Goal: Transaction & Acquisition: Book appointment/travel/reservation

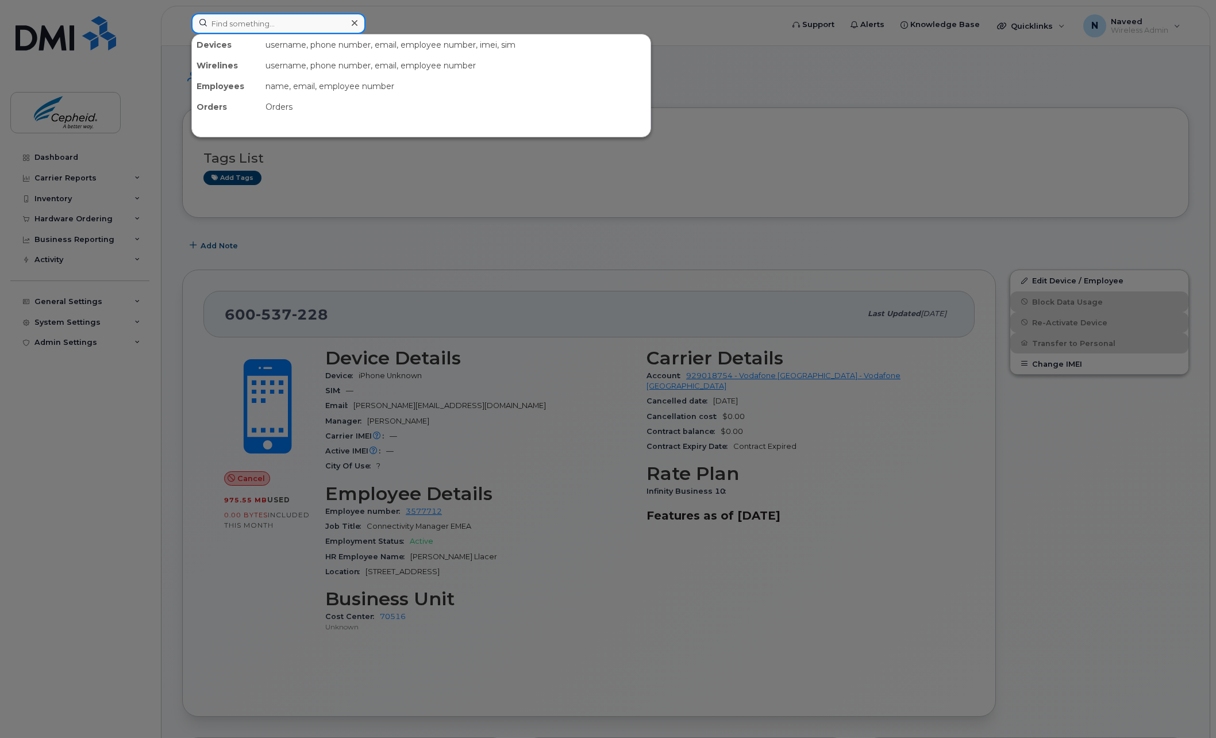
click at [277, 25] on input at bounding box center [278, 23] width 174 height 21
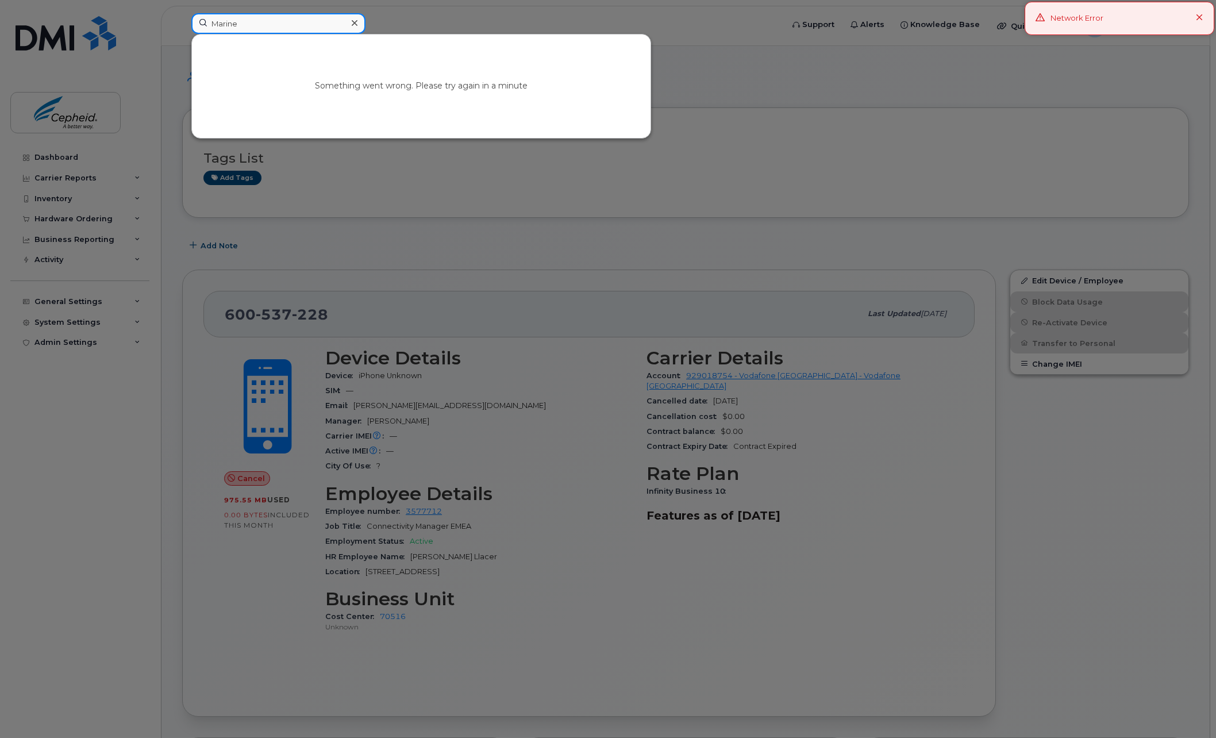
type input "[PERSON_NAME]"
drag, startPoint x: 435, startPoint y: 95, endPoint x: 431, endPoint y: 110, distance: 15.5
click at [435, 95] on link "Go to Sign In Page" at bounding box center [421, 96] width 88 height 21
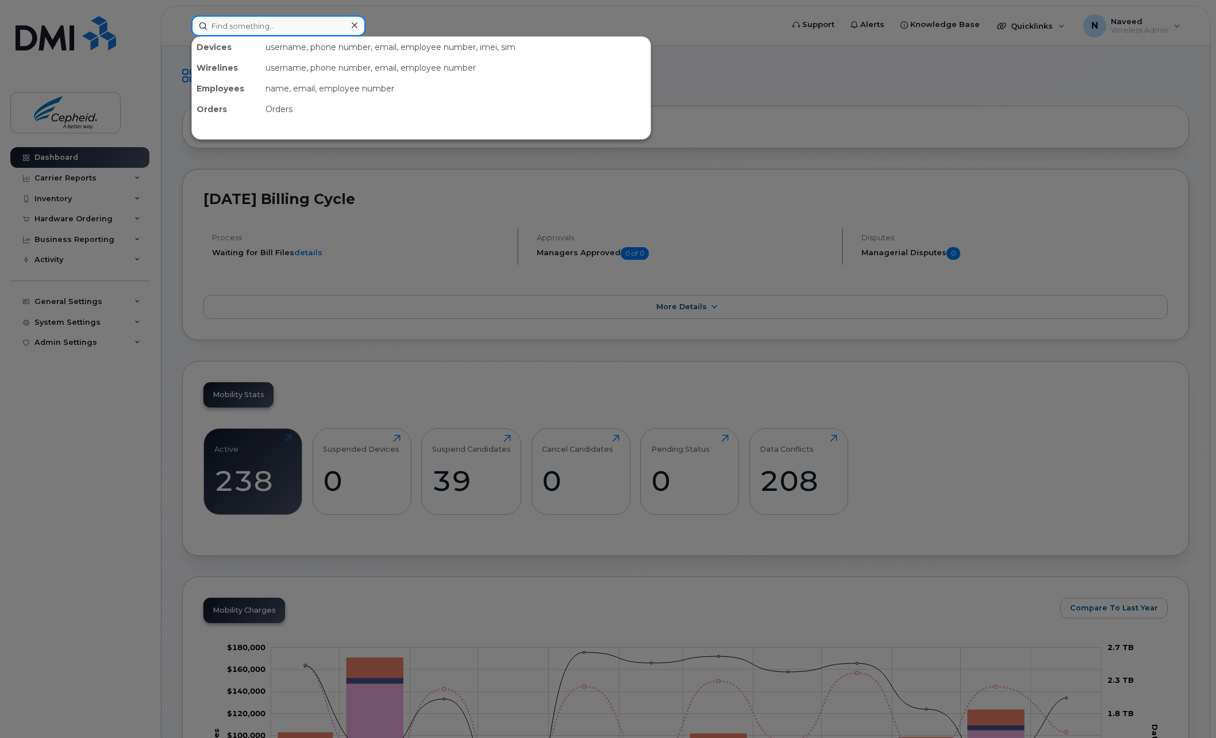
click at [256, 31] on input at bounding box center [278, 26] width 174 height 21
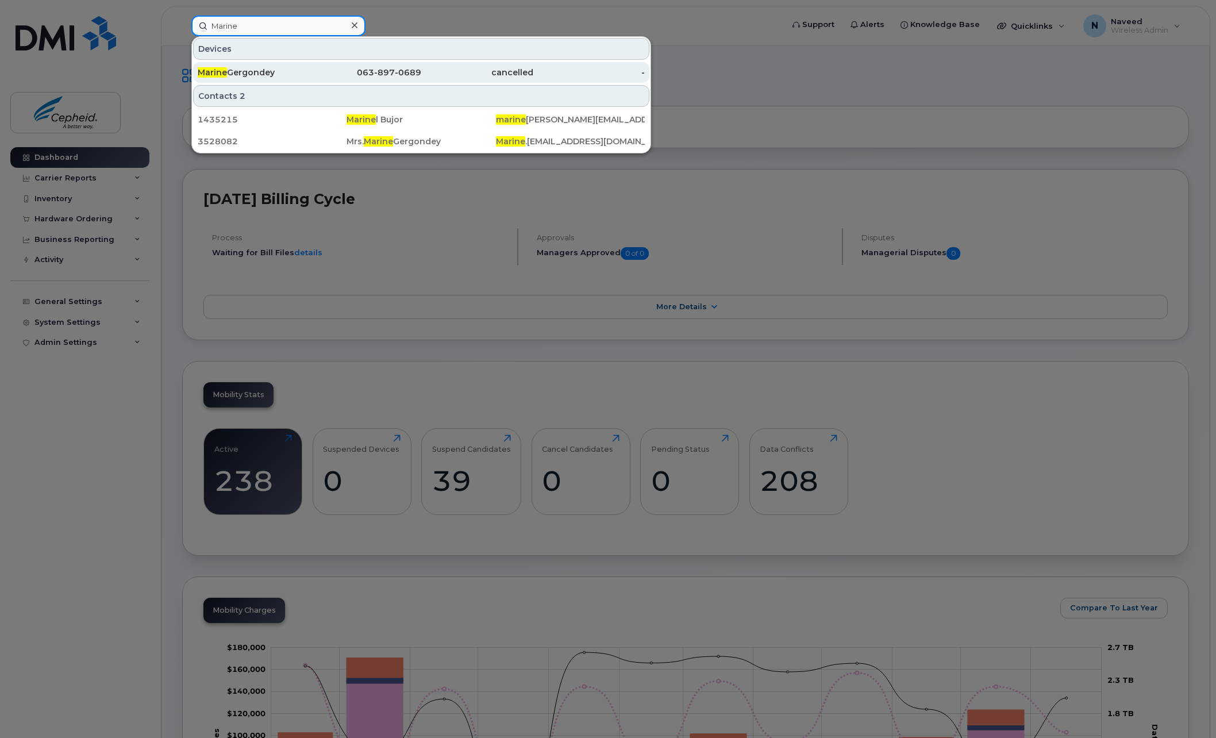
type input "Marine"
click at [261, 73] on div "Marine Gergondey" at bounding box center [254, 72] width 112 height 11
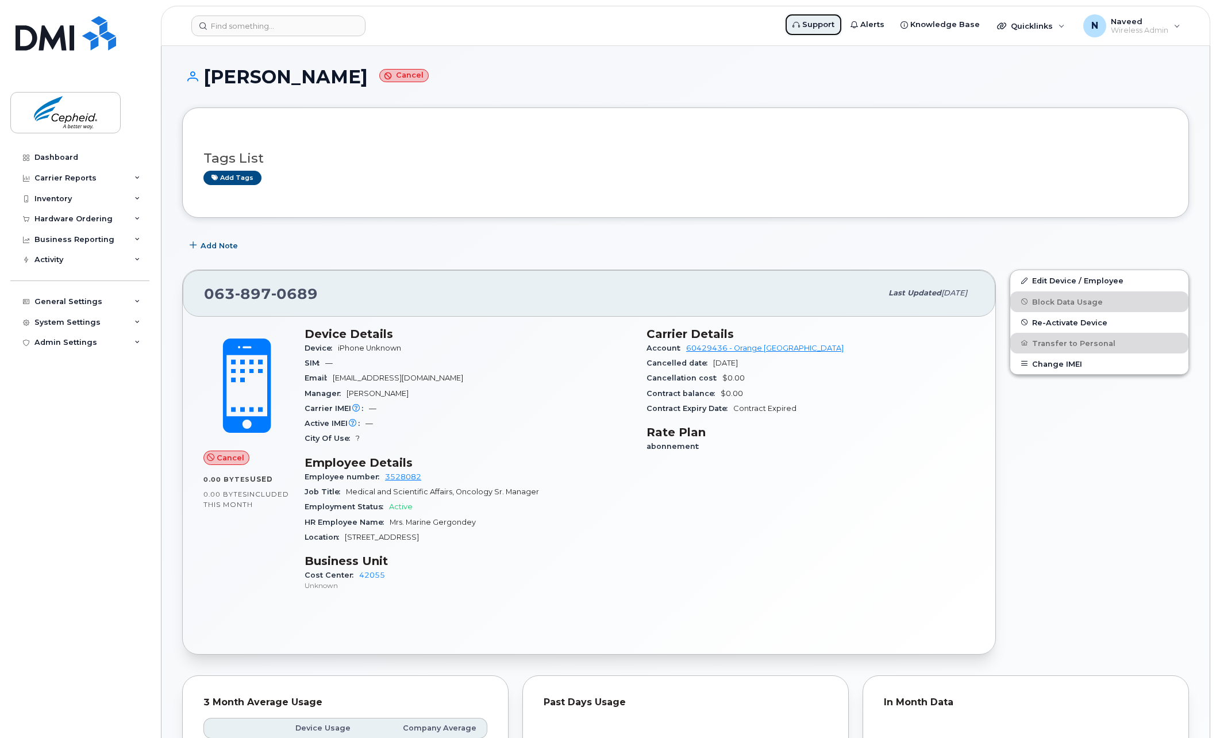
click at [834, 26] on span "Support" at bounding box center [818, 24] width 32 height 11
click at [136, 242] on div "Business Reporting" at bounding box center [79, 239] width 139 height 21
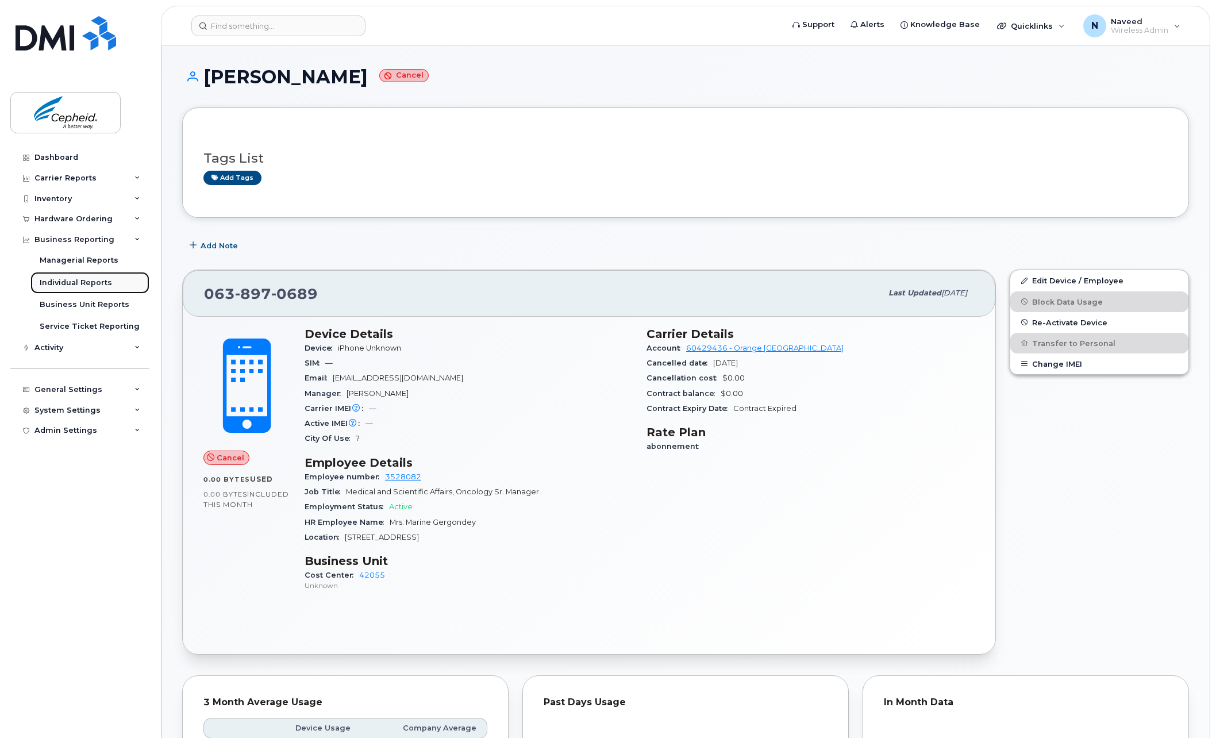
click at [102, 283] on div "Individual Reports" at bounding box center [76, 282] width 72 height 10
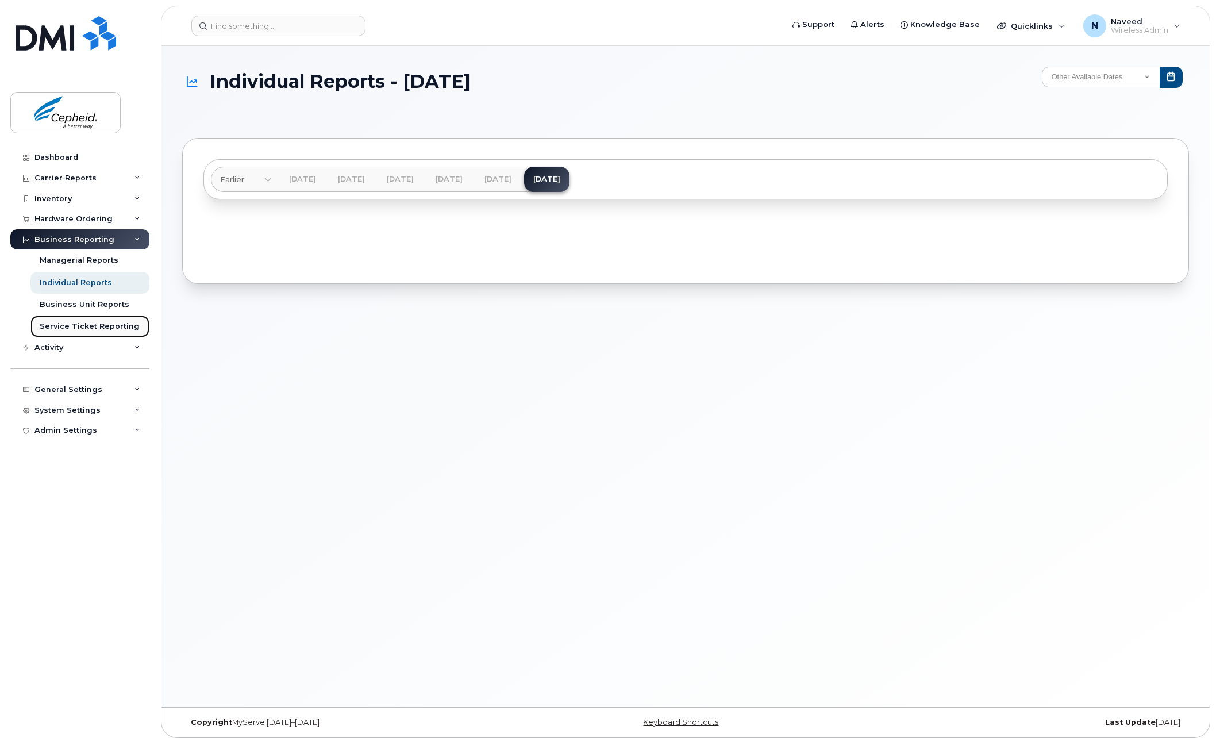
click at [88, 331] on div "Service Ticket Reporting" at bounding box center [90, 326] width 100 height 10
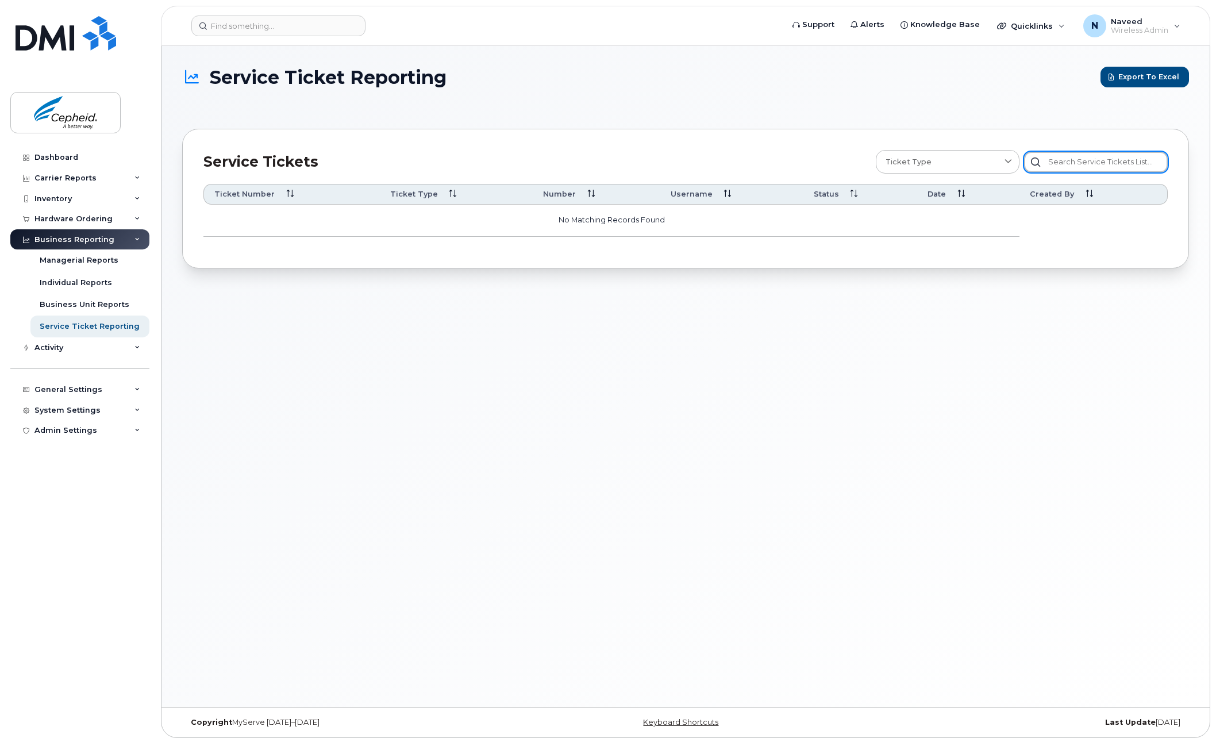
click at [1107, 162] on input "text" at bounding box center [1096, 162] width 144 height 21
type input "Marine"
click at [70, 350] on div "Activity" at bounding box center [79, 347] width 139 height 21
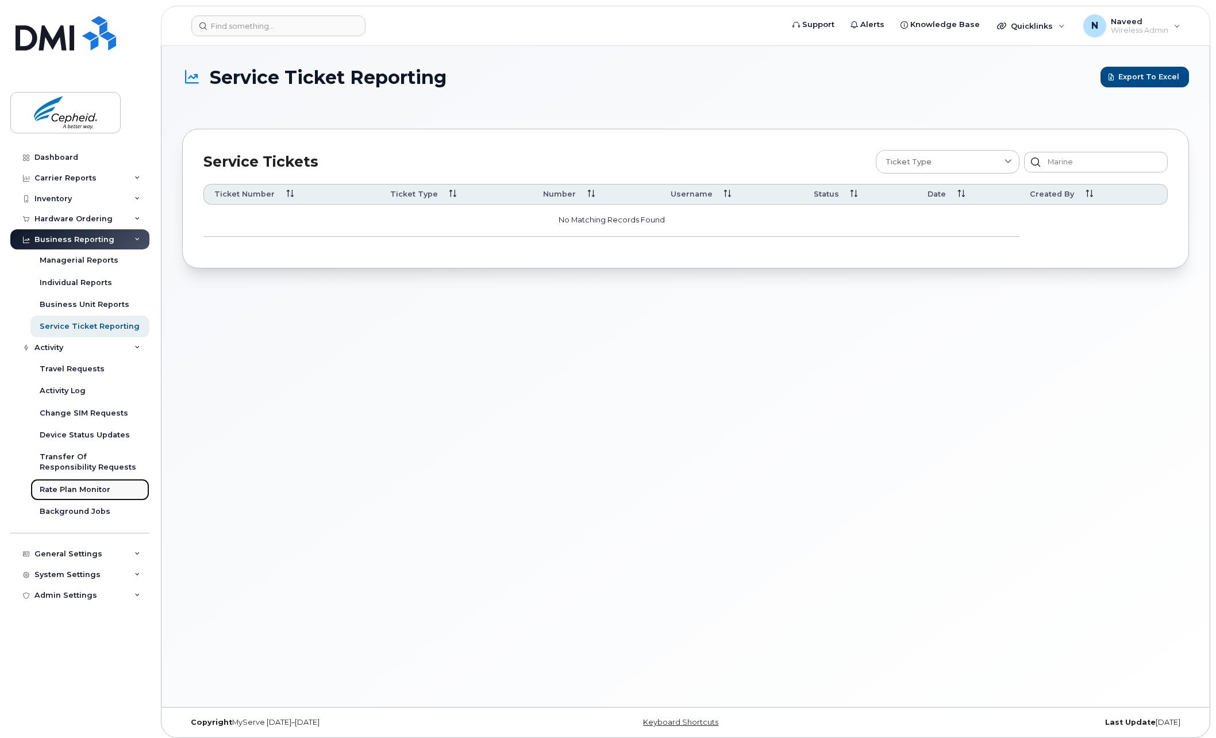
click at [90, 492] on div "Rate Plan Monitor" at bounding box center [75, 489] width 71 height 10
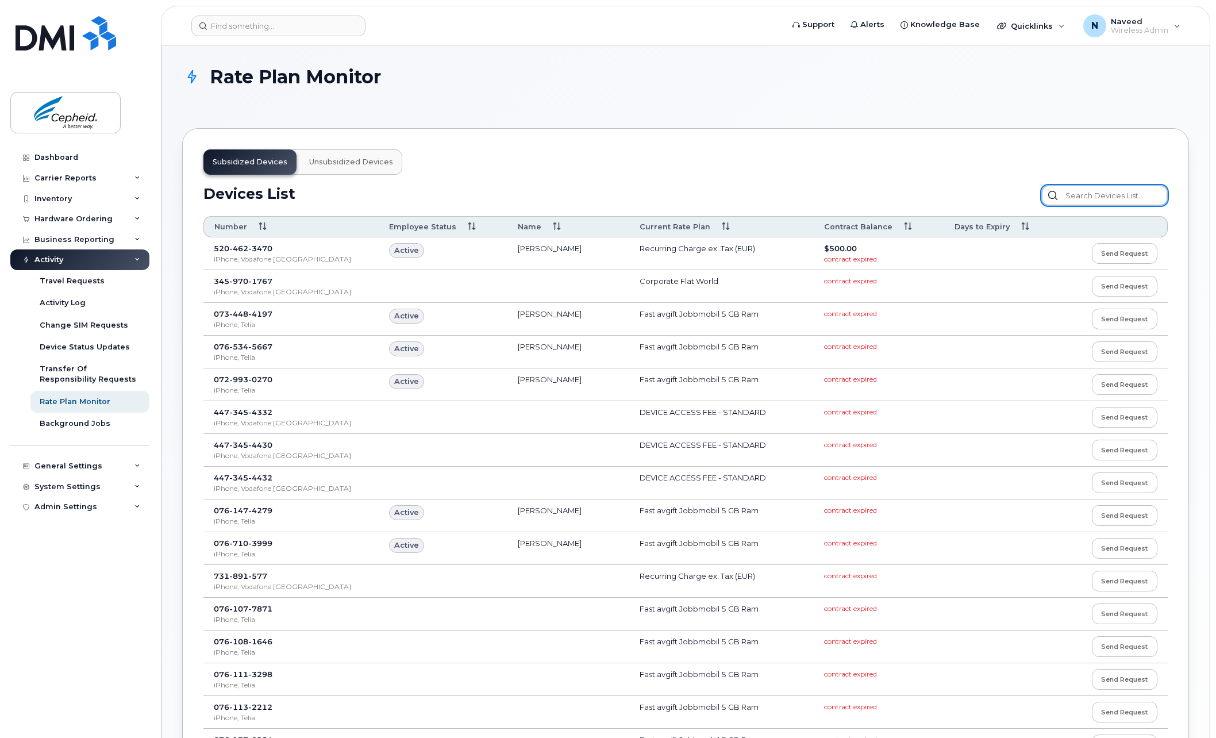
click at [1092, 193] on input "text" at bounding box center [1104, 195] width 126 height 21
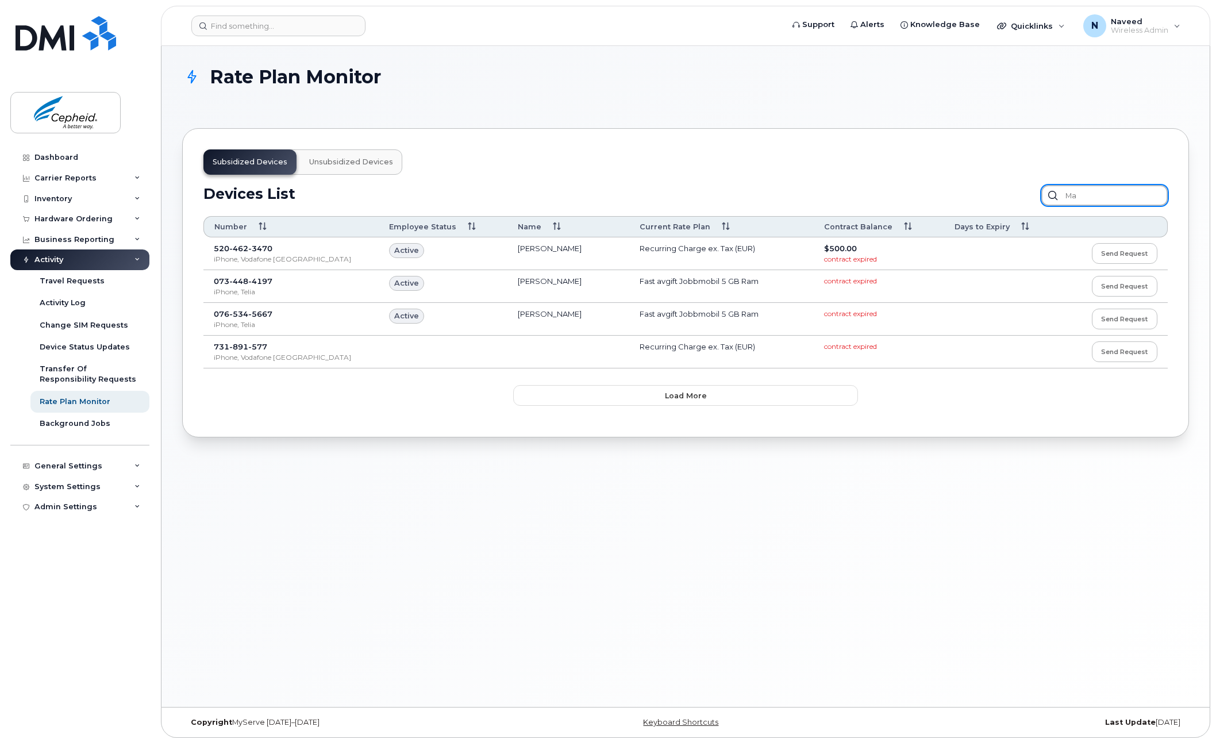
type input "M"
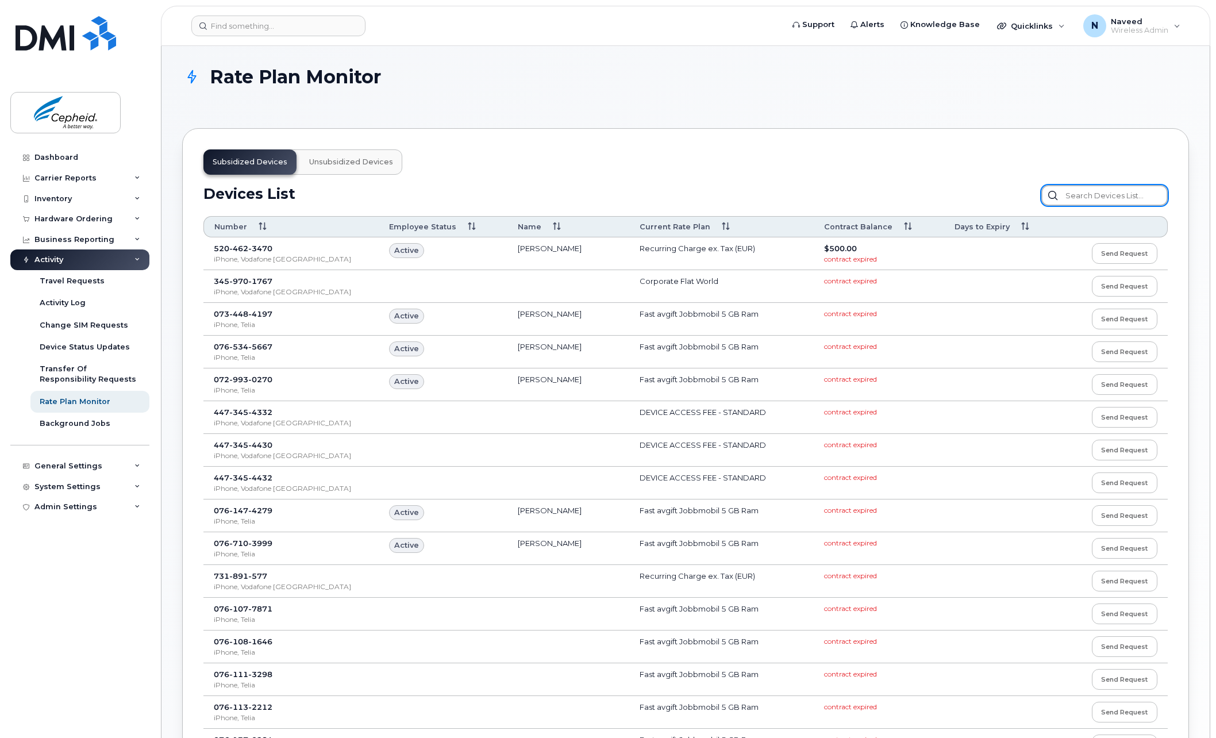
click at [1079, 194] on input "text" at bounding box center [1104, 195] width 126 height 21
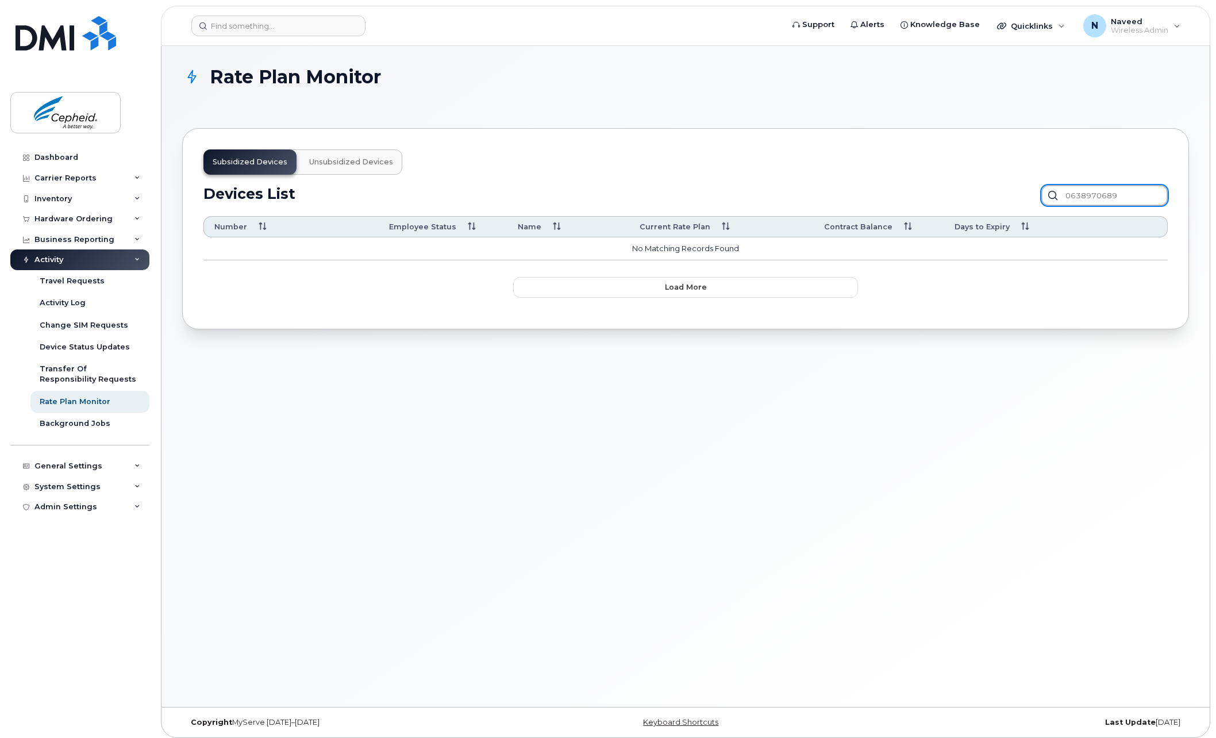
type input "0638970689"
click at [91, 282] on div "Travel Requests" at bounding box center [72, 281] width 65 height 10
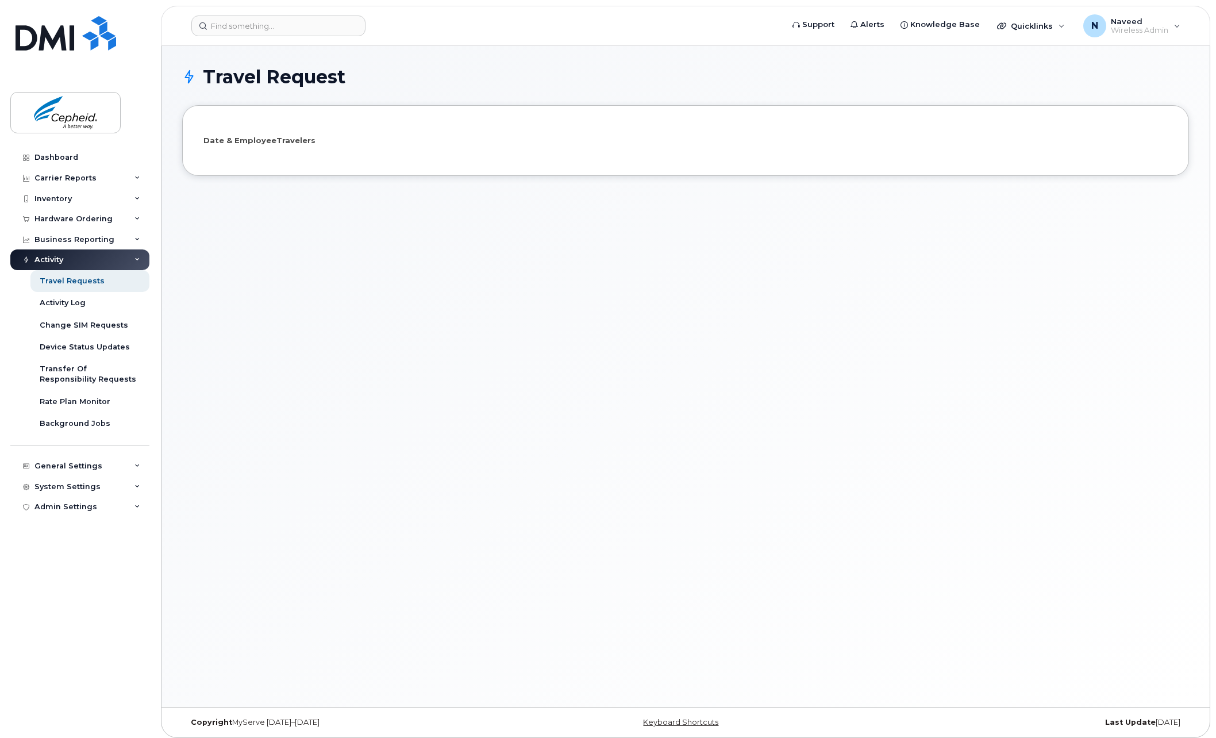
select select
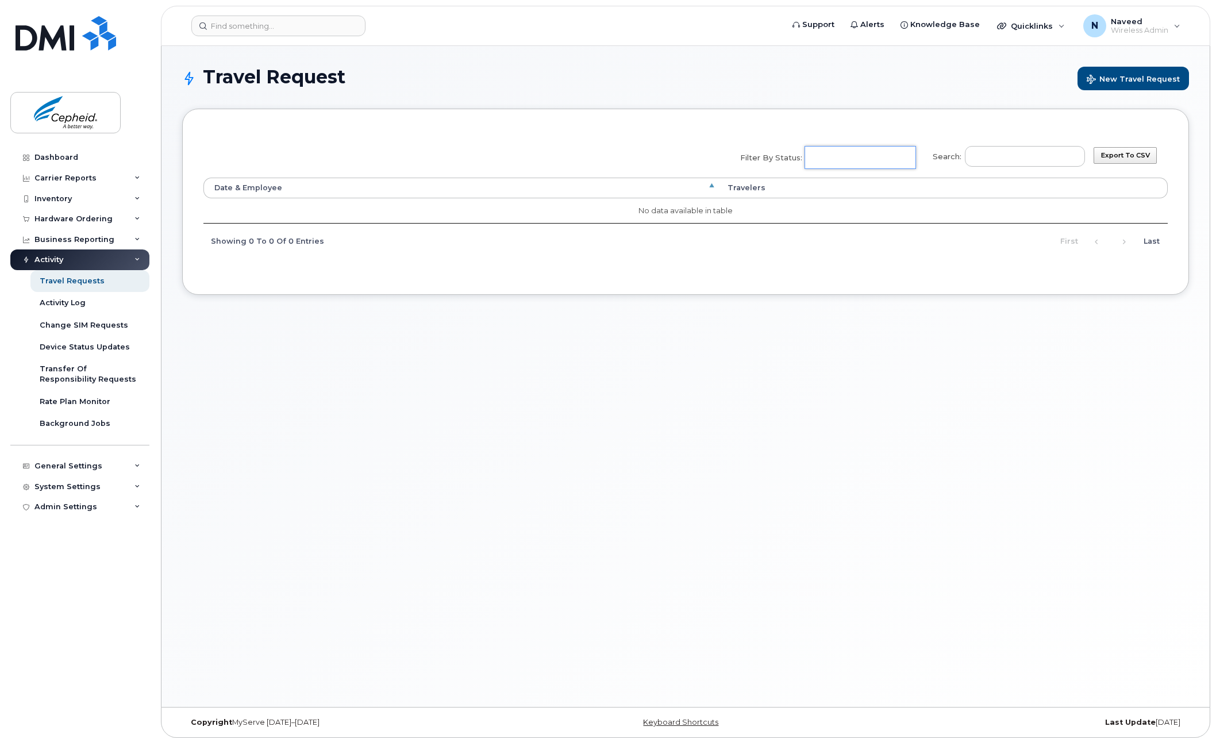
click at [850, 164] on input "Filter by Status: No matches found Added Cancelled Pending confirmation Pending…" at bounding box center [858, 157] width 107 height 21
click at [1007, 160] on input "Search:" at bounding box center [1025, 156] width 120 height 21
click at [1029, 155] on input "Marine" at bounding box center [1025, 156] width 120 height 21
type input "Marine Gergondey"
click at [106, 287] on link "Travel Requests" at bounding box center [89, 281] width 119 height 22
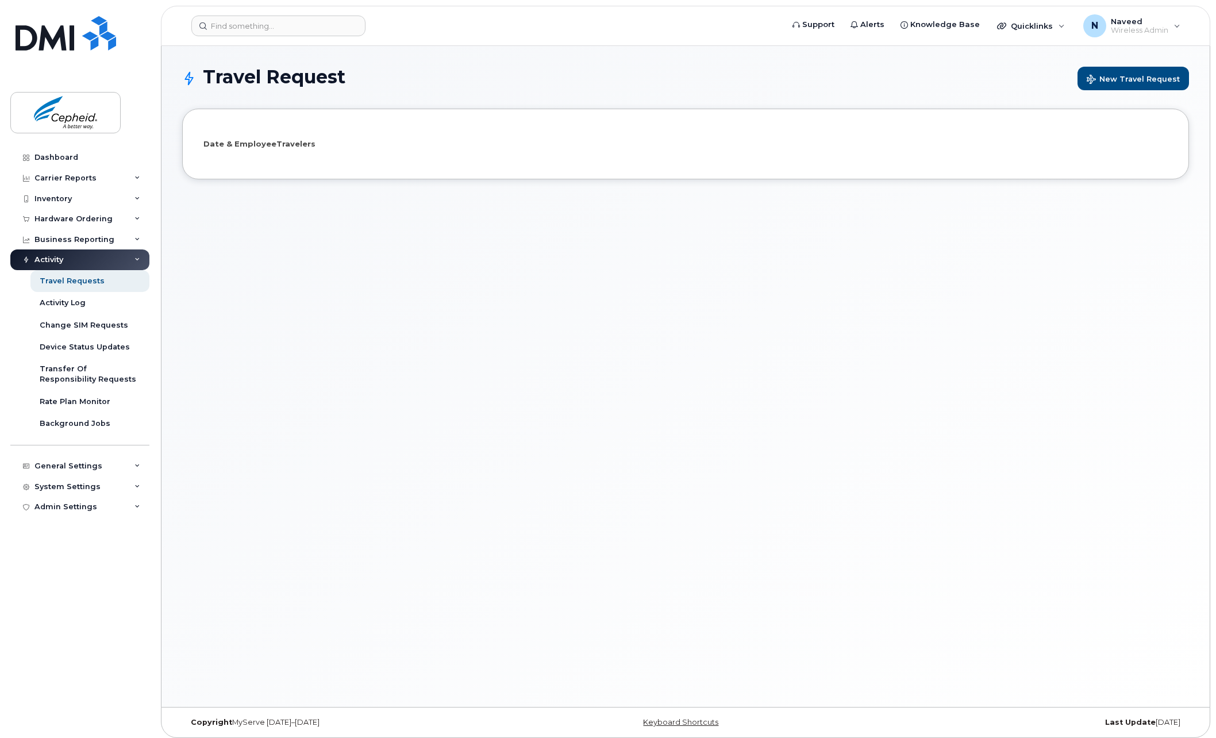
select select
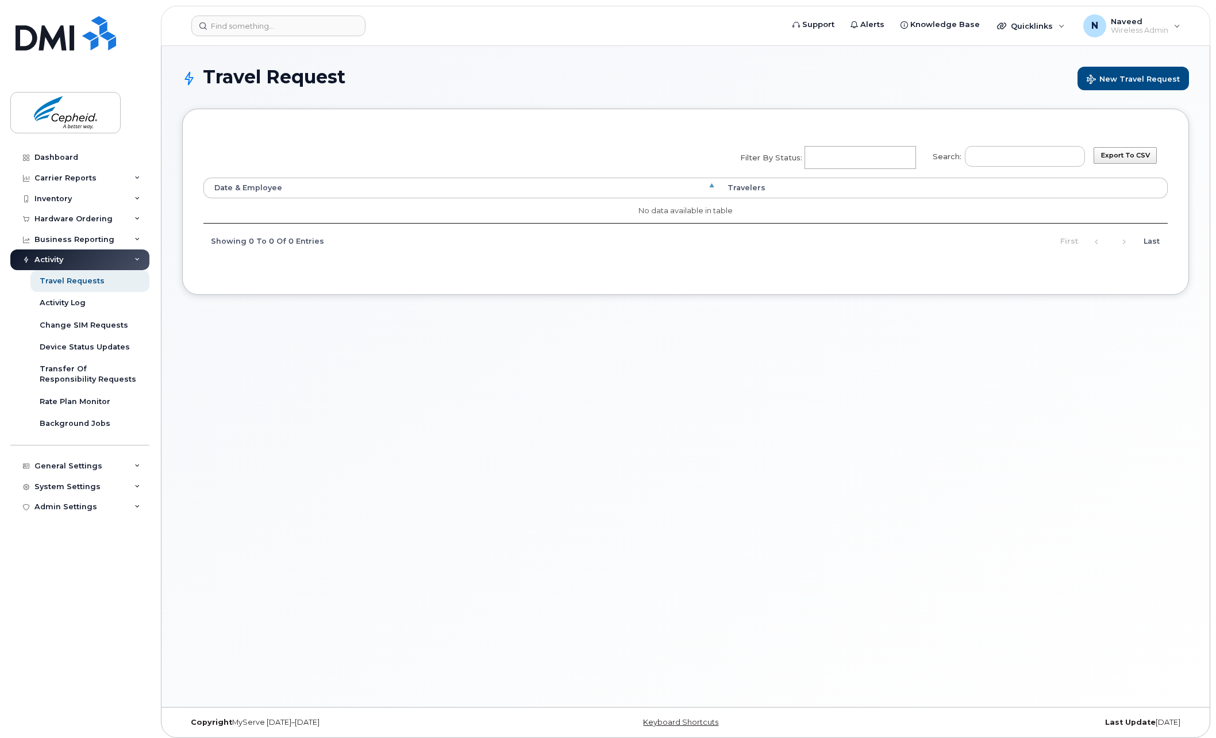
click at [279, 183] on th "Date & Employee" at bounding box center [460, 188] width 514 height 21
click at [1150, 82] on span "New Travel Request" at bounding box center [1132, 80] width 93 height 11
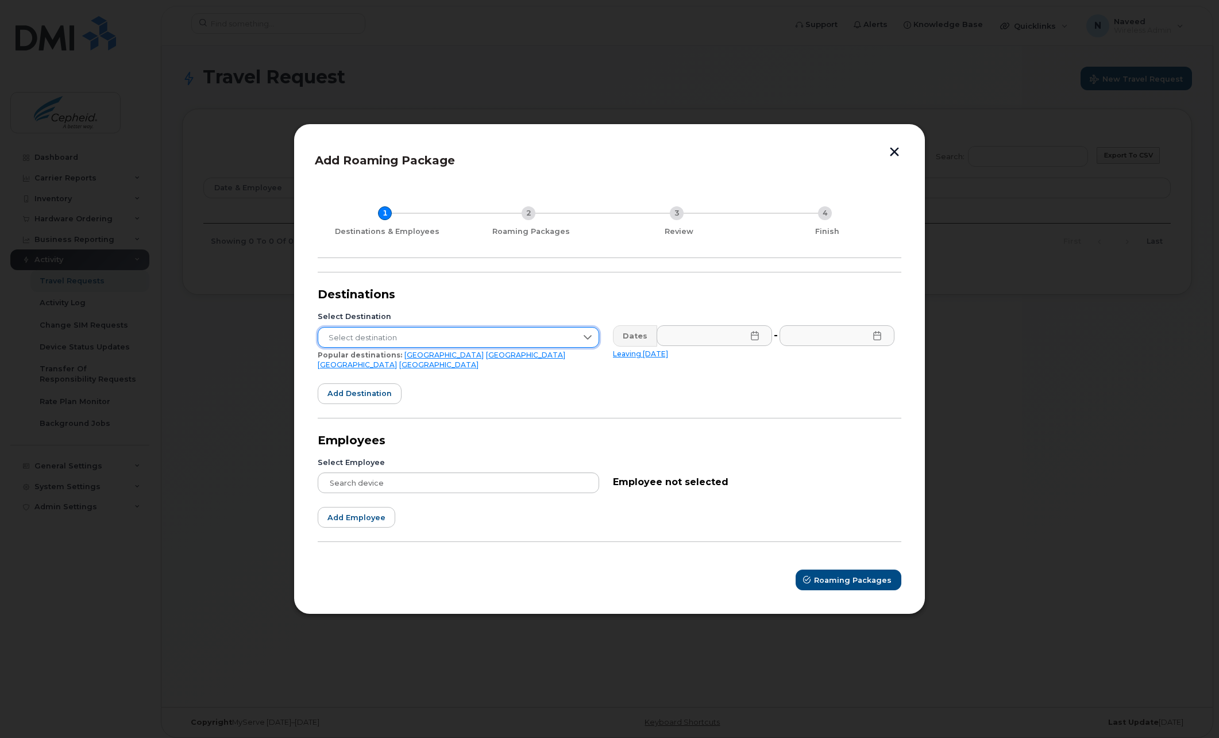
click at [473, 346] on span "Select destination" at bounding box center [447, 337] width 259 height 21
click at [474, 346] on span "Select destination" at bounding box center [447, 337] width 259 height 21
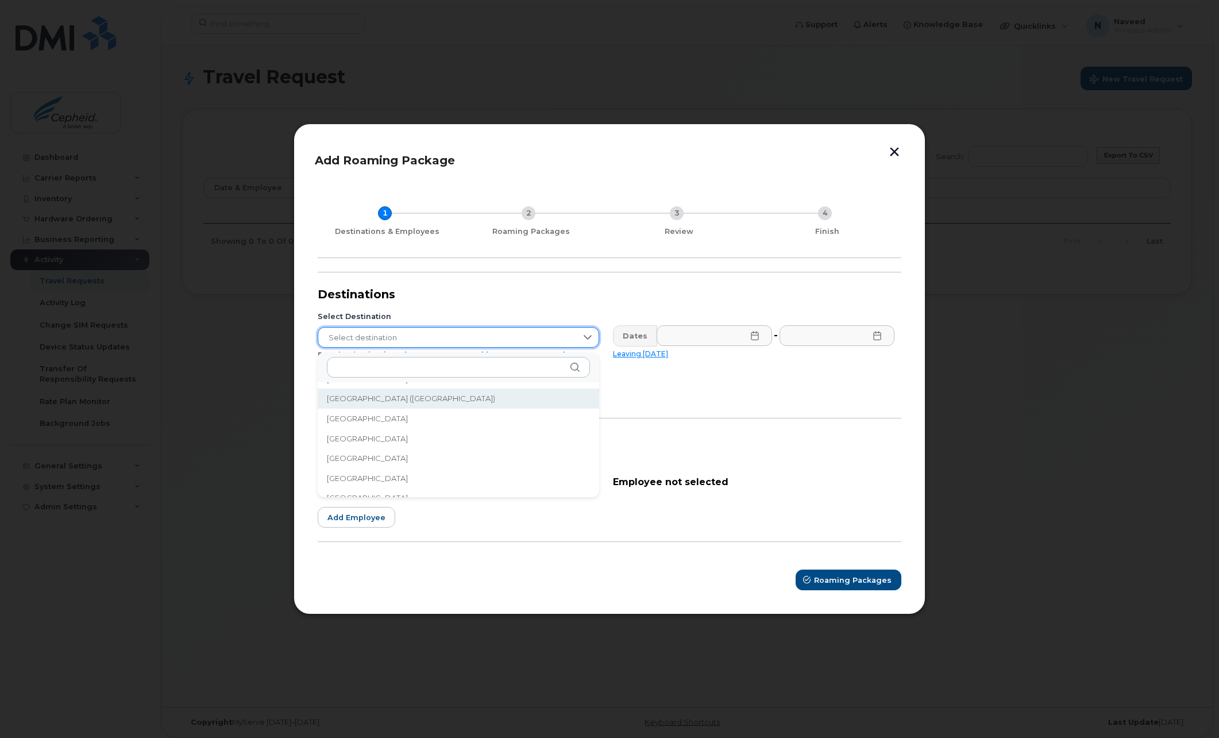
click at [466, 394] on li "[GEOGRAPHIC_DATA] ([GEOGRAPHIC_DATA])" at bounding box center [459, 398] width 282 height 20
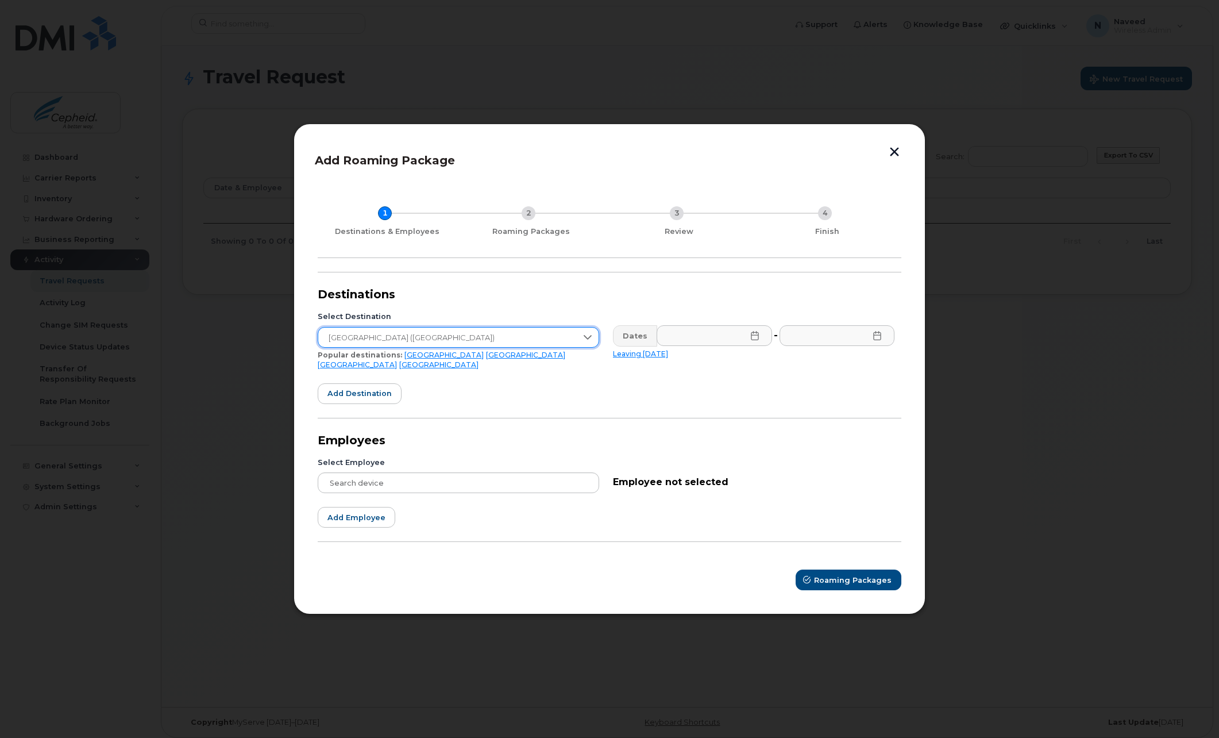
click at [753, 340] on icon at bounding box center [754, 335] width 9 height 9
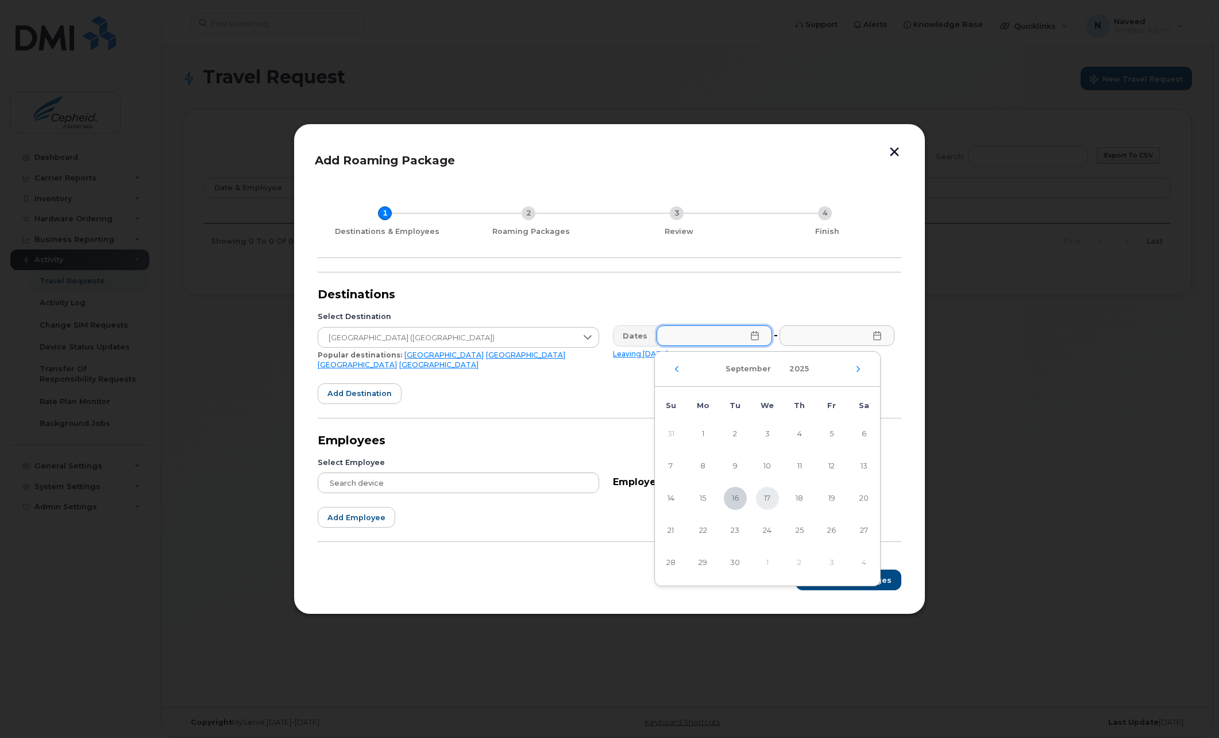
click at [766, 496] on span "17" at bounding box center [767, 498] width 23 height 23
type input "[DATE]"
click at [877, 340] on icon at bounding box center [877, 335] width 9 height 9
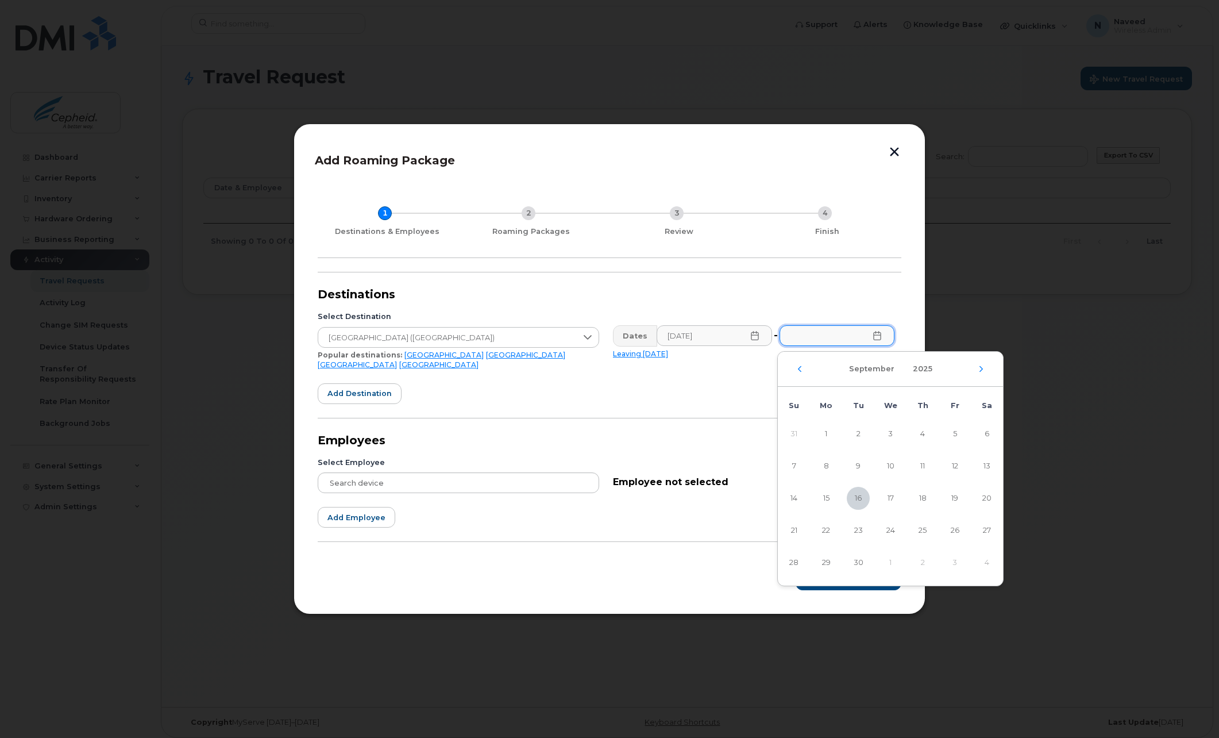
click at [984, 372] on div "[DATE]" at bounding box center [890, 369] width 225 height 35
click at [982, 367] on icon "Next Month" at bounding box center [981, 368] width 7 height 9
click at [787, 526] on span "19" at bounding box center [793, 530] width 23 height 23
type input "[DATE]"
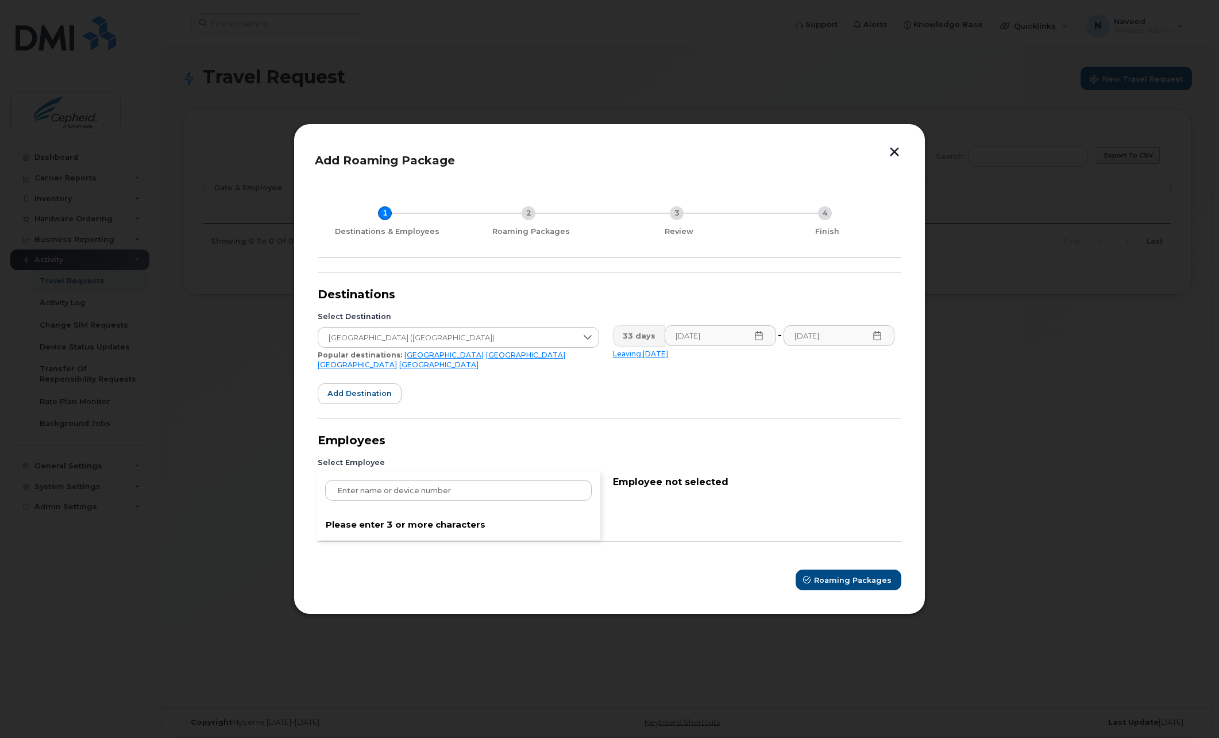
click at [389, 480] on div "Please enter 3 or more characters" at bounding box center [459, 482] width 282 height 21
click at [386, 485] on input at bounding box center [458, 490] width 267 height 21
click at [415, 520] on div "Marine Marine Gergondey - 063-897-0689 (iPhone) Cancel" at bounding box center [459, 502] width 284 height 63
click at [410, 520] on div "Marine Marine Gergondey - 063-897-0689 (iPhone) Cancel" at bounding box center [459, 502] width 284 height 63
click at [387, 518] on div "Marine Marine Gergondey - 063-897-0689 (iPhone) Cancel" at bounding box center [459, 502] width 284 height 63
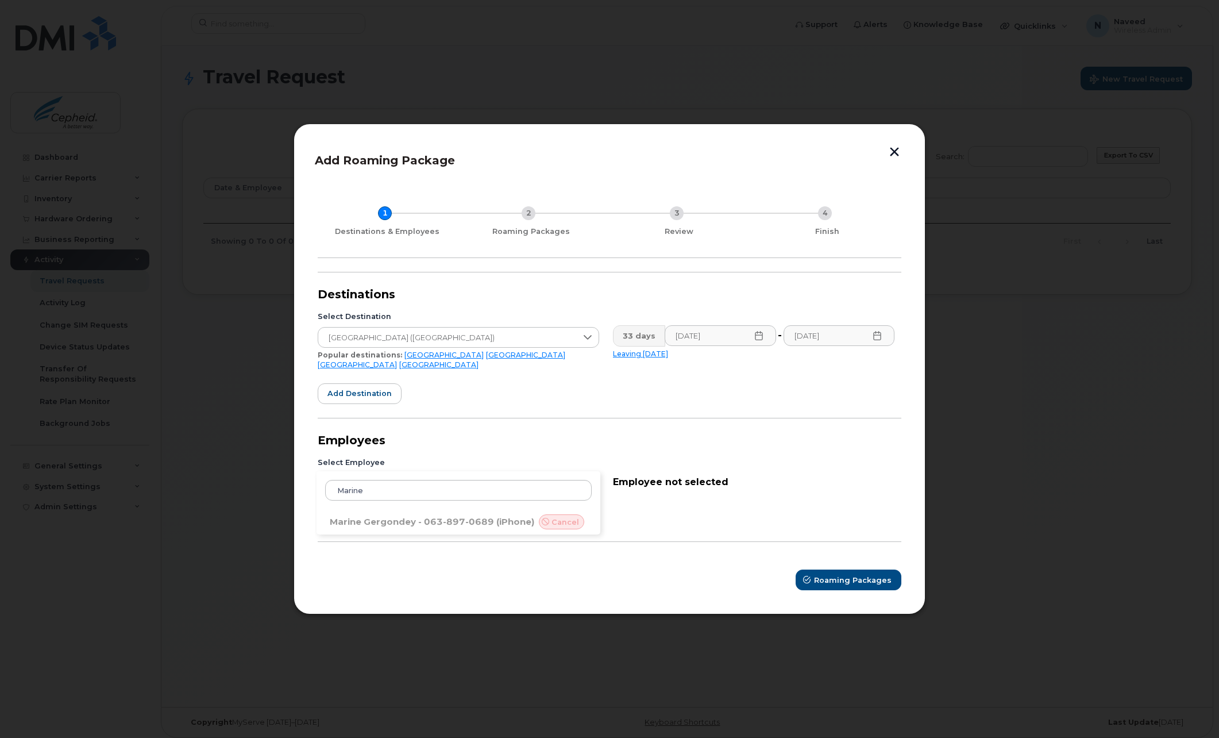
click at [347, 514] on div "Marine Marine Gergondey - 063-897-0689 (iPhone) Cancel" at bounding box center [459, 502] width 284 height 63
click at [514, 518] on div "Marine Marine Gergondey - 063-897-0689 (iPhone) Cancel" at bounding box center [459, 502] width 284 height 63
drag, startPoint x: 514, startPoint y: 518, endPoint x: 496, endPoint y: 517, distance: 17.2
click at [496, 517] on div "Marine Marine Gergondey - 063-897-0689 (iPhone) Cancel" at bounding box center [459, 502] width 284 height 63
click at [420, 493] on input "Marine" at bounding box center [458, 490] width 267 height 21
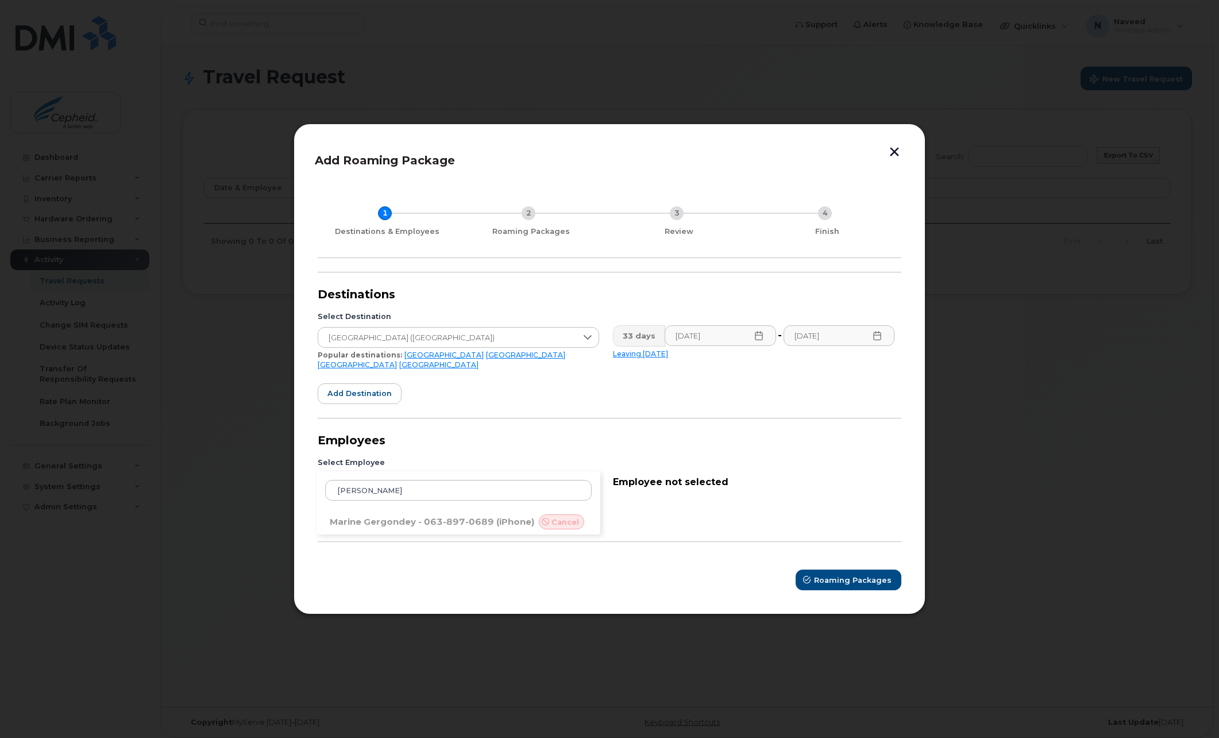
click at [444, 519] on div "Marine Gergondey Marine Gergondey - 063-897-0689 (iPhone) Cancel" at bounding box center [459, 502] width 284 height 63
click at [448, 484] on input "[PERSON_NAME]" at bounding box center [458, 490] width 267 height 21
click at [409, 519] on div "Marine Gergondey Marine Gergondey - 063-897-0689 (iPhone) Cancel" at bounding box center [459, 502] width 284 height 63
click at [408, 519] on div "Marine Gergondey Marine Gergondey - 063-897-0689 (iPhone) Cancel" at bounding box center [459, 502] width 284 height 63
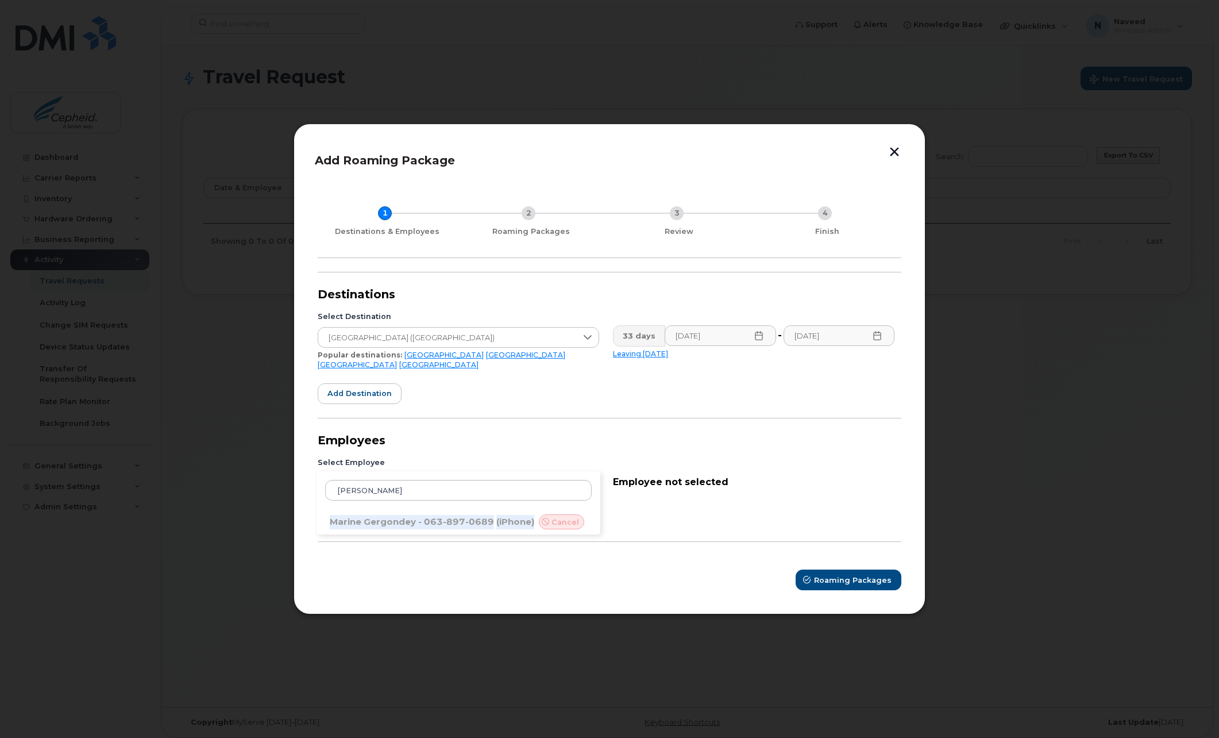
click at [408, 519] on div "Marine Gergondey Marine Gergondey - 063-897-0689 (iPhone) Cancel" at bounding box center [459, 502] width 284 height 63
copy div "Marine Gergondey - 063-897-0689 (iPhone)"
click at [427, 490] on input "[PERSON_NAME]" at bounding box center [458, 490] width 267 height 21
drag, startPoint x: 427, startPoint y: 490, endPoint x: 327, endPoint y: 484, distance: 99.6
click at [327, 484] on input "[PERSON_NAME]" at bounding box center [458, 490] width 267 height 21
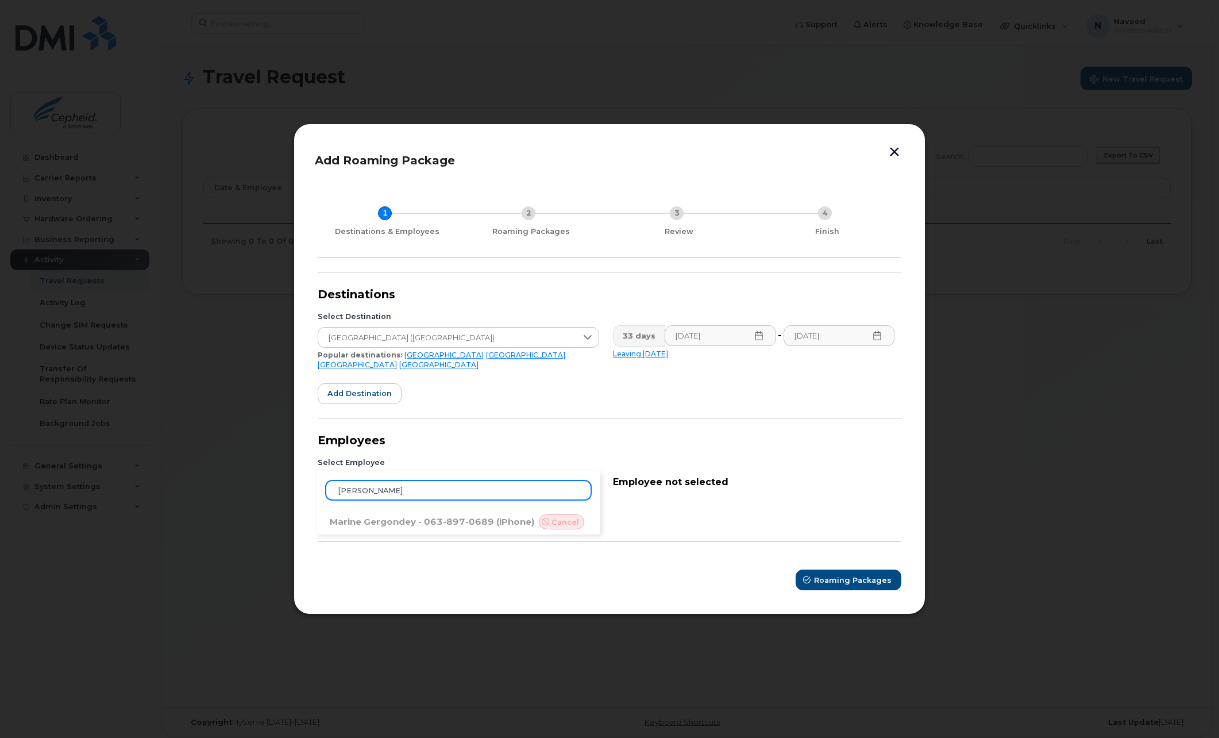
paste input "- 063-897-0689(iPhone)"
type input "Marine Gergondey - 063-897-0689(iPhone)"
click at [429, 519] on div "Marine Gergondey - 063-897-0689(iPhone) Marine Gergondey - 063-897-0689 (iPhone…" at bounding box center [459, 502] width 284 height 63
click at [845, 575] on span "Roaming Packages" at bounding box center [854, 580] width 78 height 11
click at [448, 519] on div "Marine Gergondey - 063-897-0689(iPhone) Marine Gergondey - 063-897-0689 (iPhone…" at bounding box center [459, 502] width 284 height 63
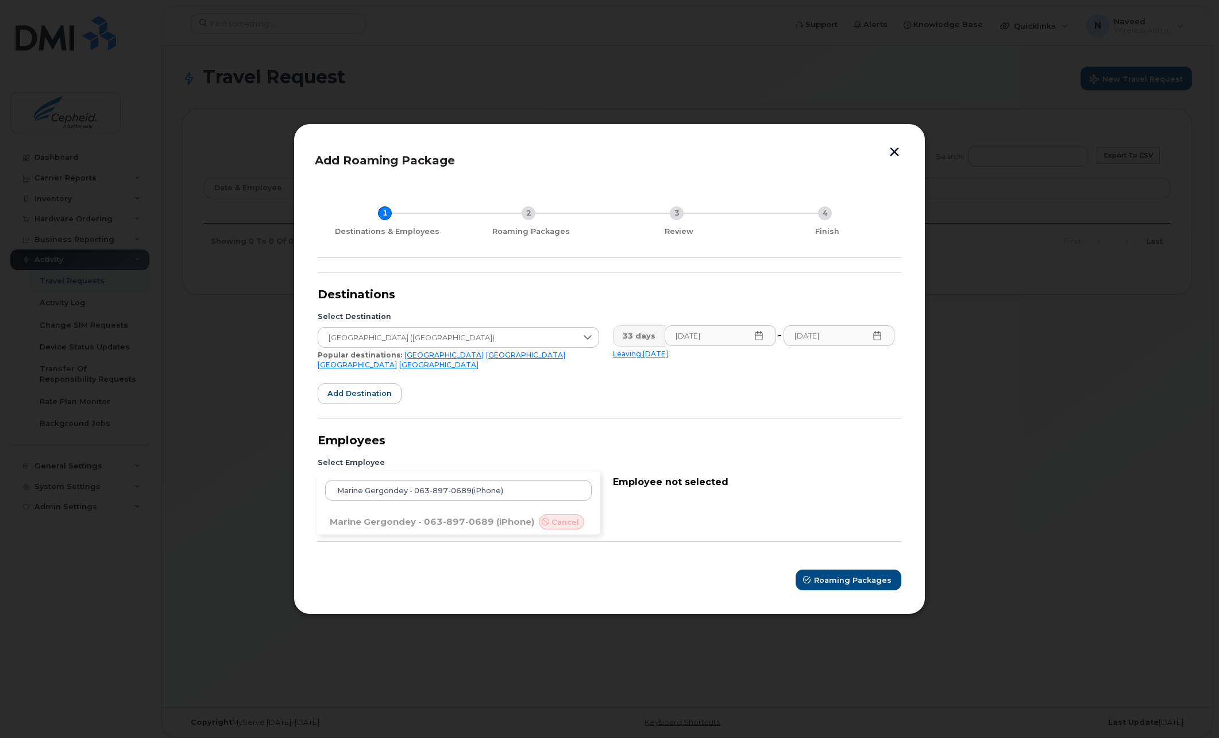
click at [448, 519] on div "Marine Gergondey - 063-897-0689(iPhone) Marine Gergondey - 063-897-0689 (iPhone…" at bounding box center [459, 502] width 284 height 63
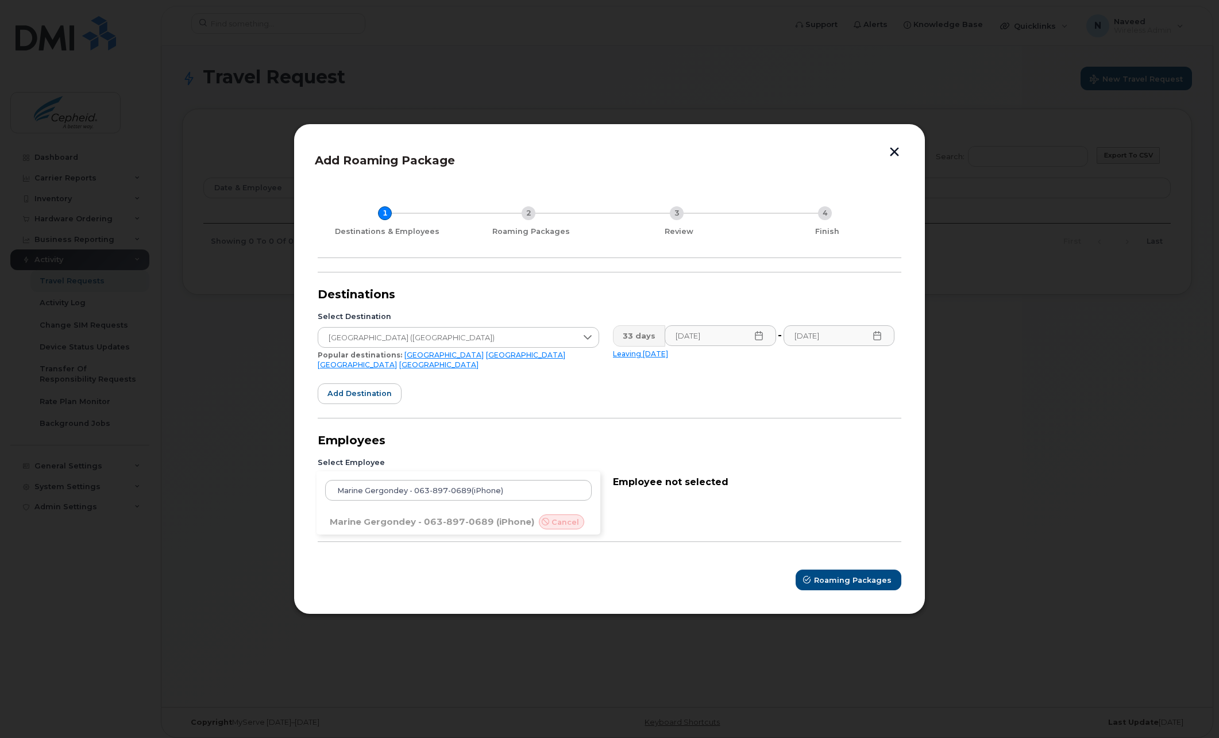
click at [415, 541] on form "Destinations Select Destination [GEOGRAPHIC_DATA] ([GEOGRAPHIC_DATA]) Popular d…" at bounding box center [610, 431] width 584 height 318
click at [375, 517] on span "Add employee" at bounding box center [356, 517] width 58 height 11
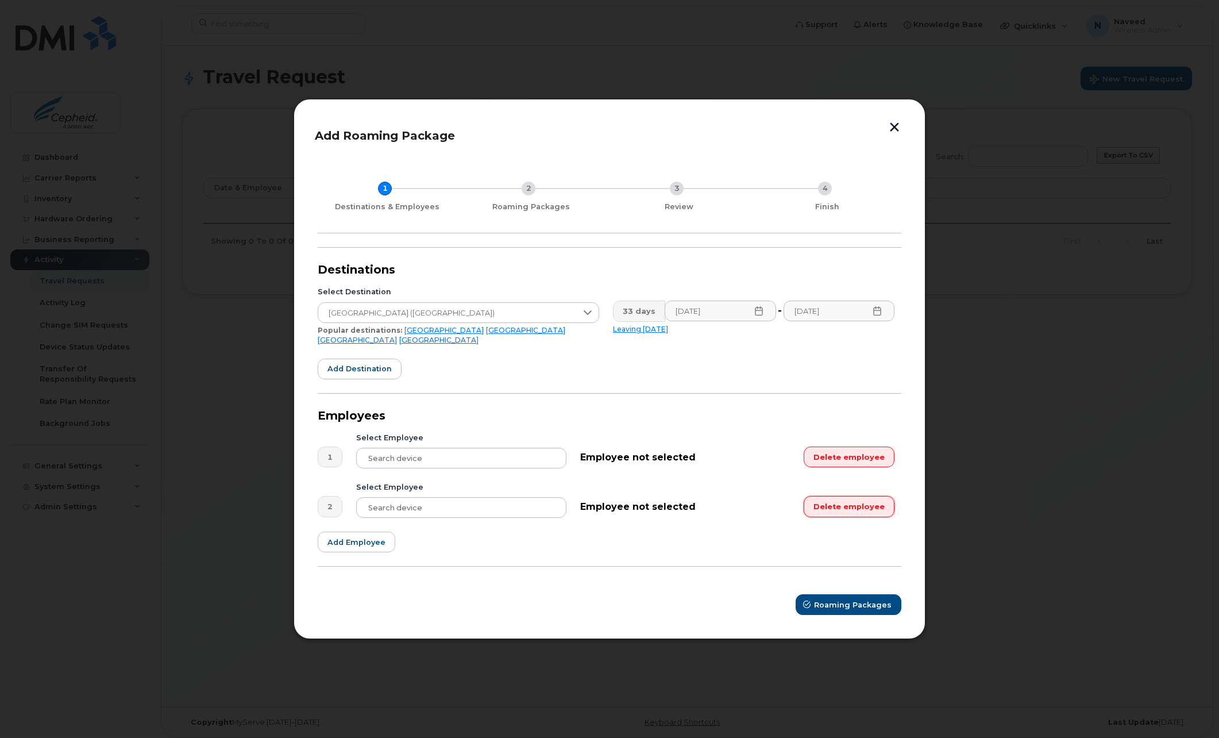
click at [851, 504] on button "Delete employee" at bounding box center [849, 506] width 91 height 21
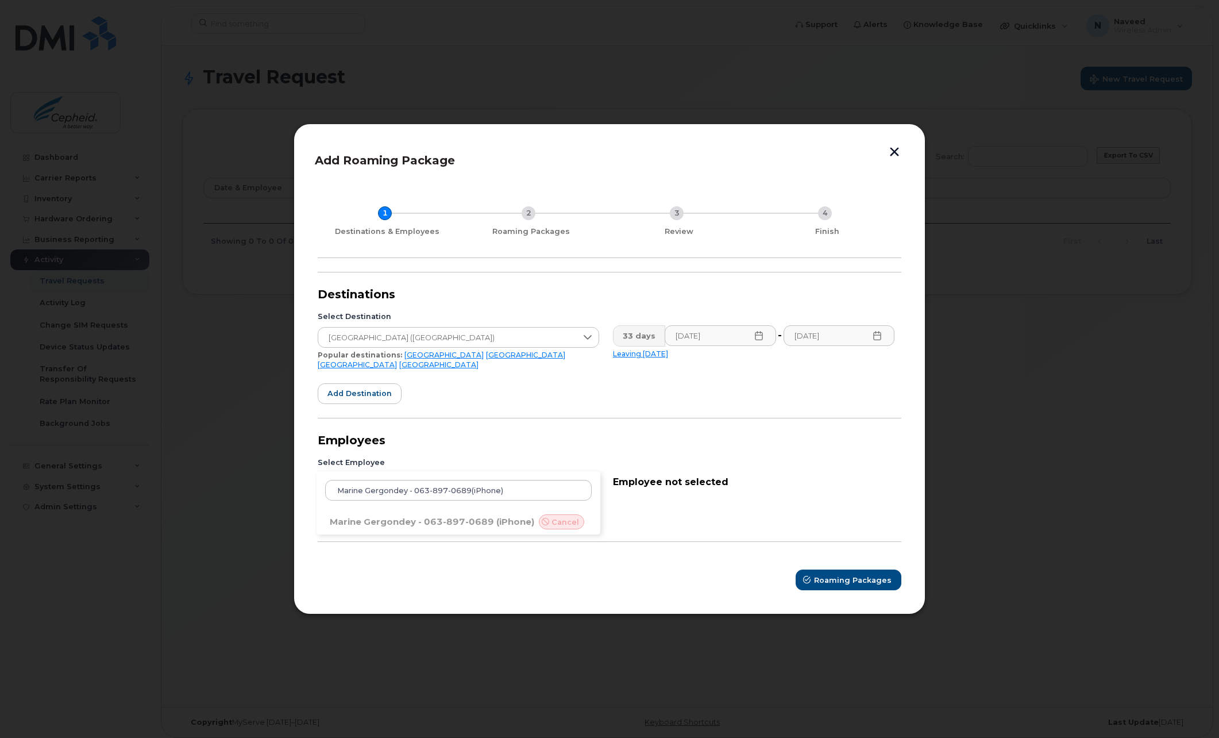
click at [472, 481] on div "Marine Gergondey - 063-897-0689(iPhone) Marine Gergondey - 063-897-0689 (iPhone…" at bounding box center [459, 482] width 282 height 21
click at [700, 485] on div "Employee not selected" at bounding box center [753, 482] width 295 height 36
click at [558, 480] on div "Marine Gergondey - 063-897-0689(iPhone) Marine Gergondey - 063-897-0689 (iPhone…" at bounding box center [459, 482] width 282 height 21
drag, startPoint x: 554, startPoint y: 483, endPoint x: 334, endPoint y: 488, distance: 220.7
click at [334, 488] on input "Marine Gergondey - 063-897-0689(iPhone)" at bounding box center [458, 490] width 267 height 21
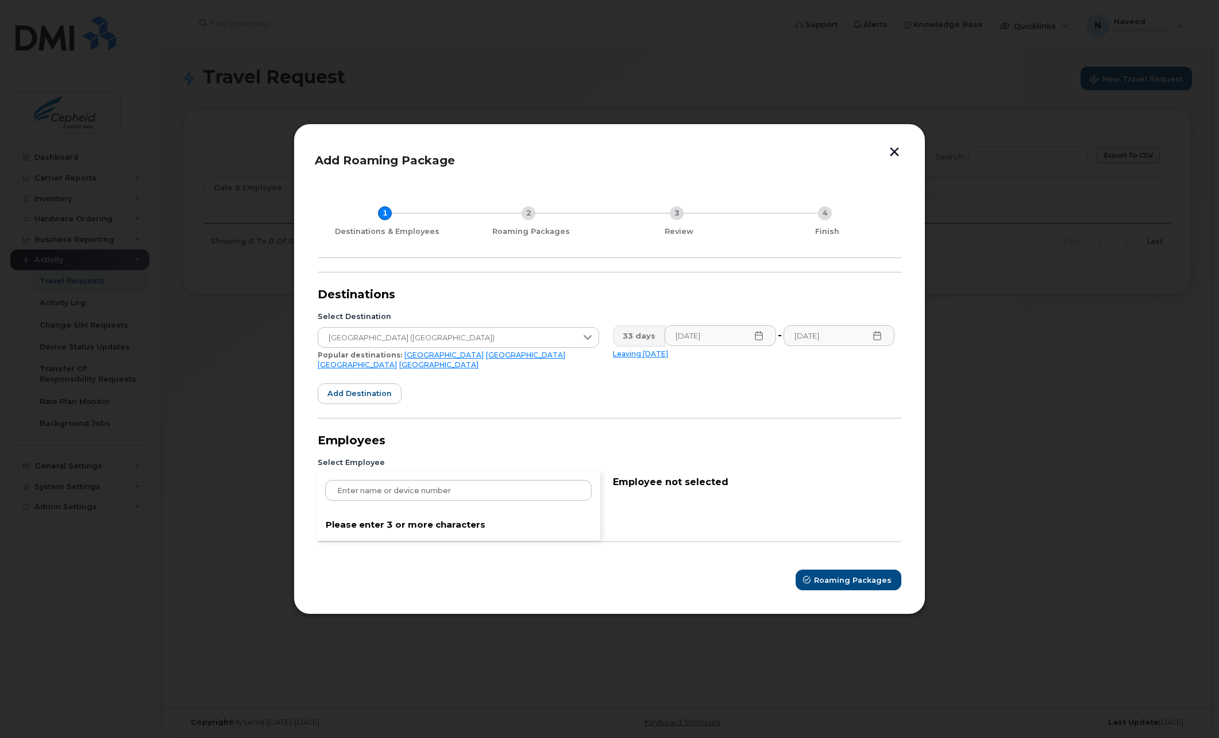
click at [741, 530] on form "Destinations Select Destination [GEOGRAPHIC_DATA] ([GEOGRAPHIC_DATA]) Popular d…" at bounding box center [610, 431] width 584 height 318
click at [489, 487] on div at bounding box center [459, 482] width 282 height 21
type input "Marine"
click at [486, 520] on div "Marine Marine Gergondey - 063-897-0689 (iPhone) Cancel" at bounding box center [459, 502] width 284 height 63
